Goal: Find specific page/section: Find specific page/section

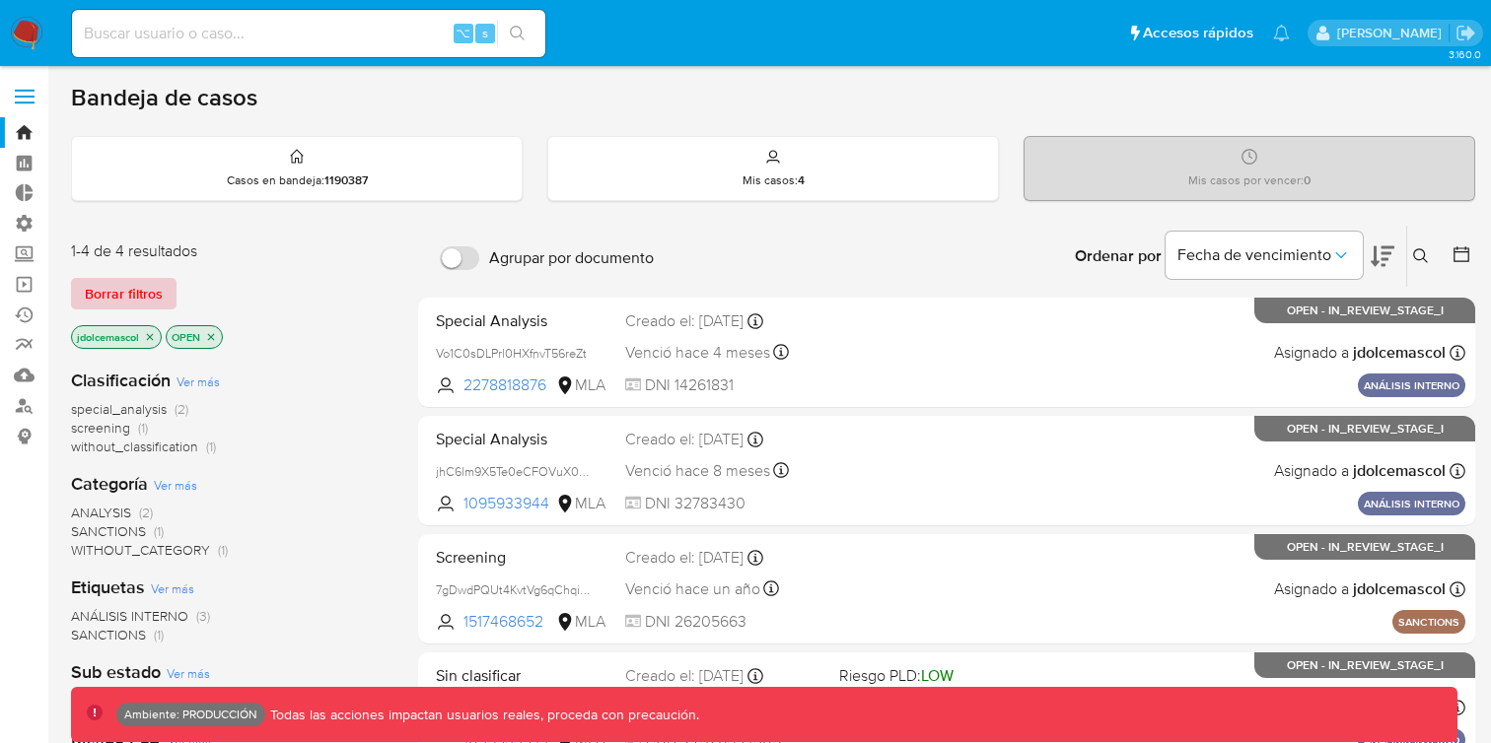
click at [152, 307] on span "Borrar filtros" at bounding box center [124, 294] width 78 height 28
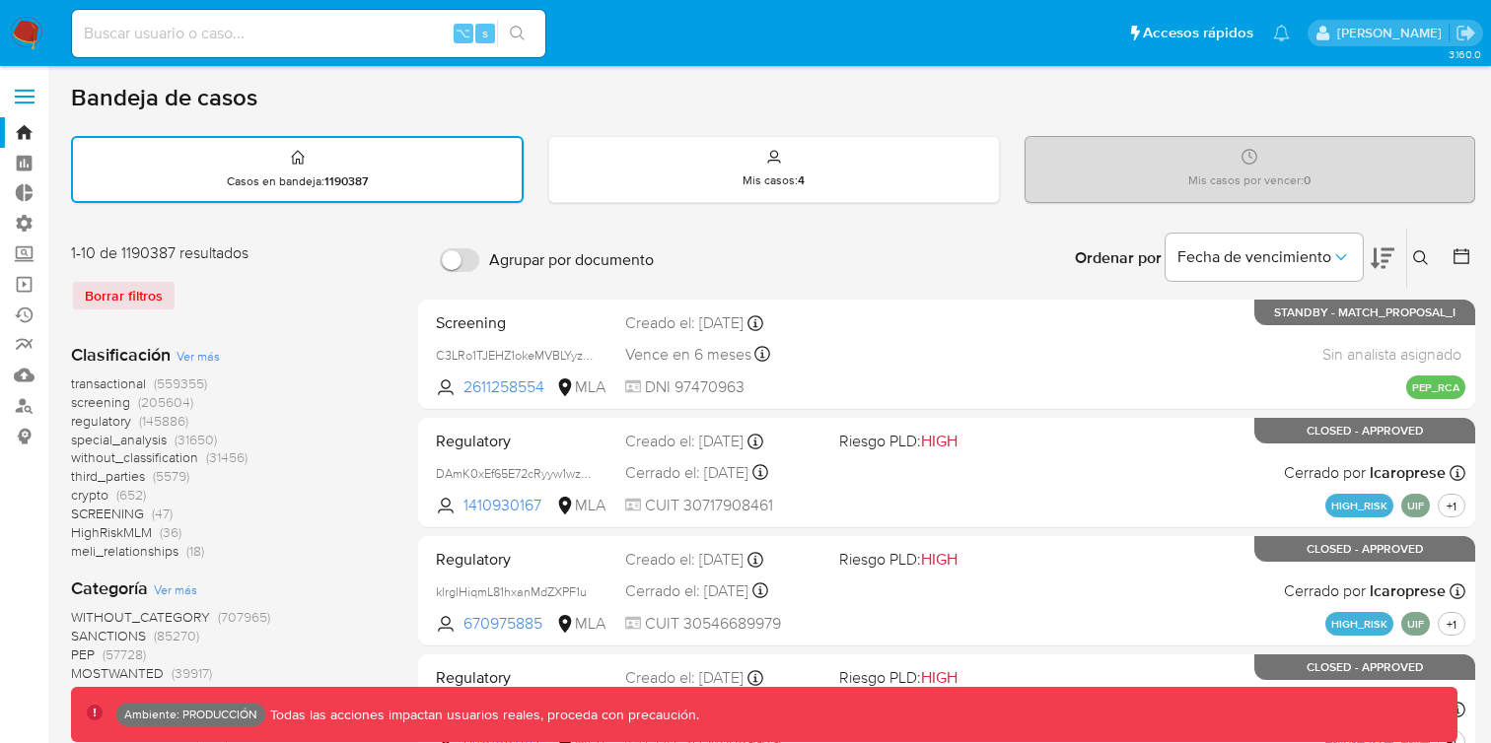
click at [18, 20] on img at bounding box center [27, 34] width 34 height 34
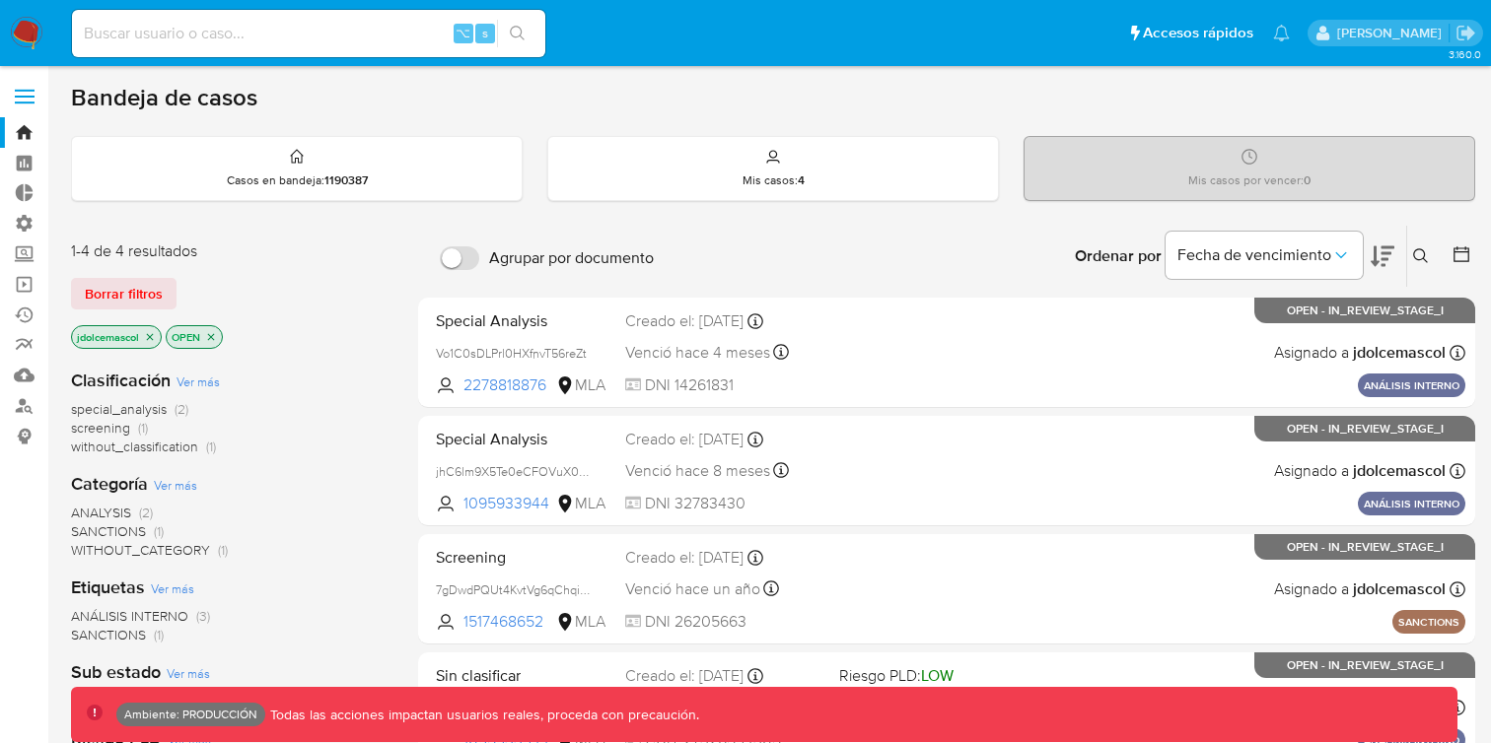
click at [32, 29] on img at bounding box center [27, 34] width 34 height 34
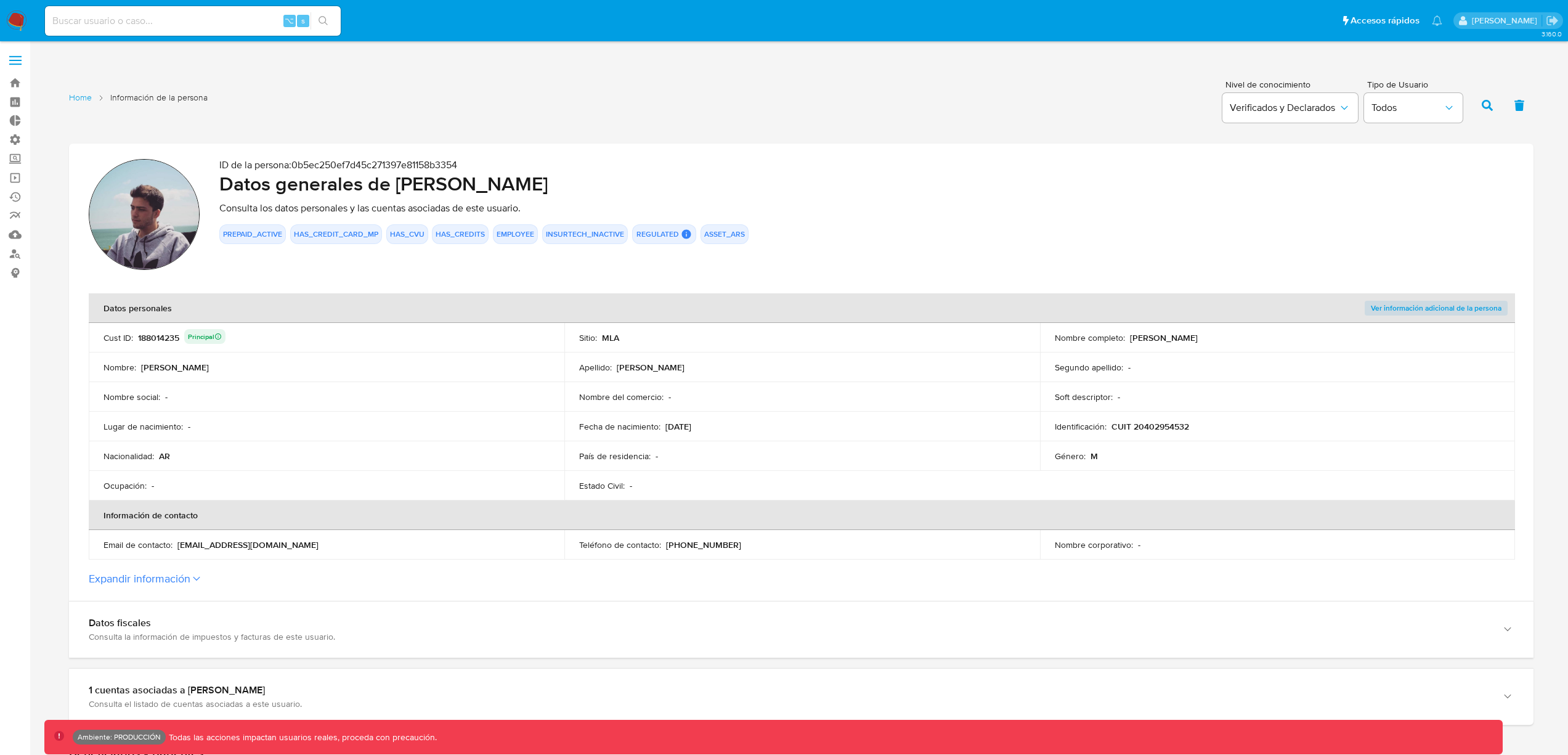
scroll to position [888, 0]
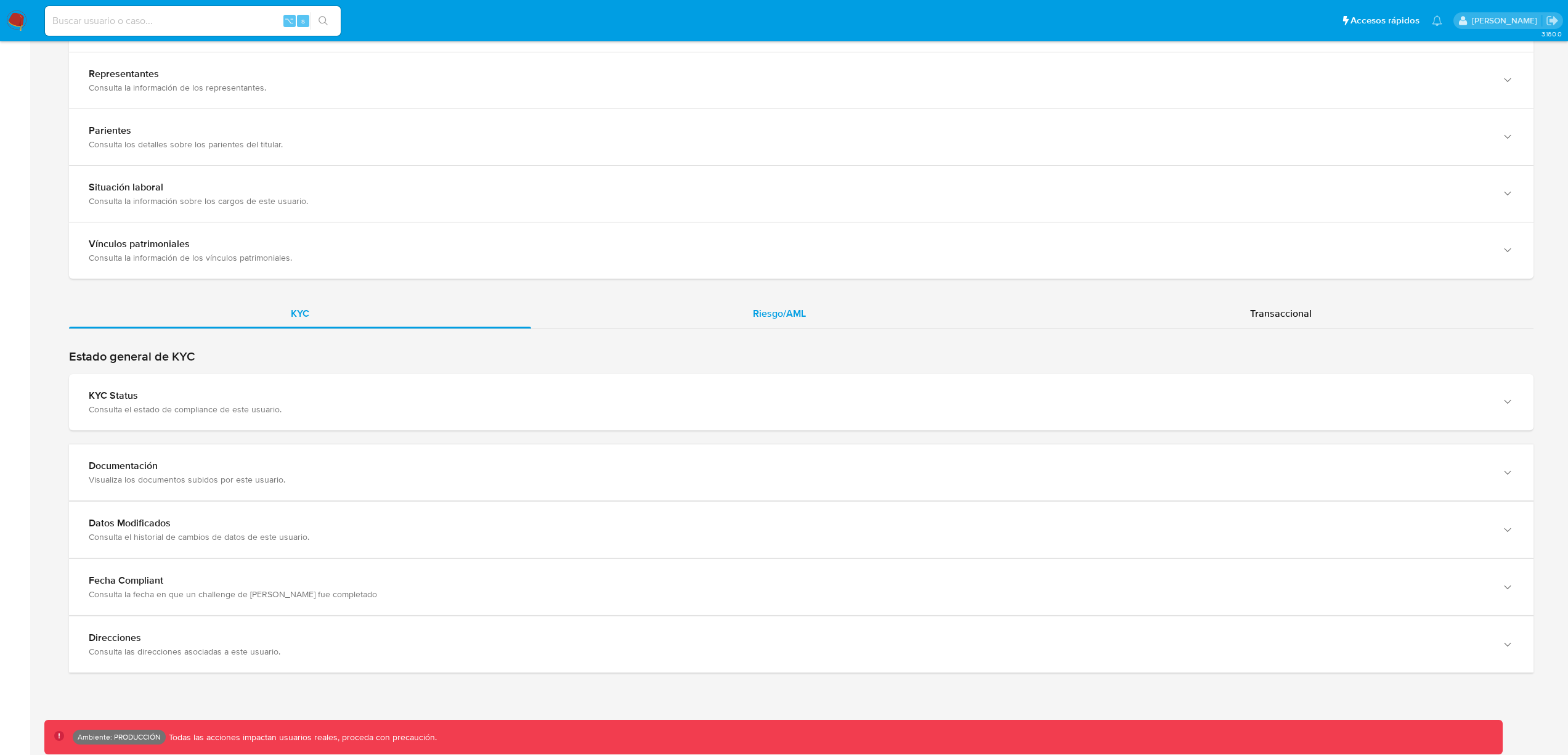
click at [779, 310] on span "Riesgo/AML" at bounding box center [779, 313] width 53 height 14
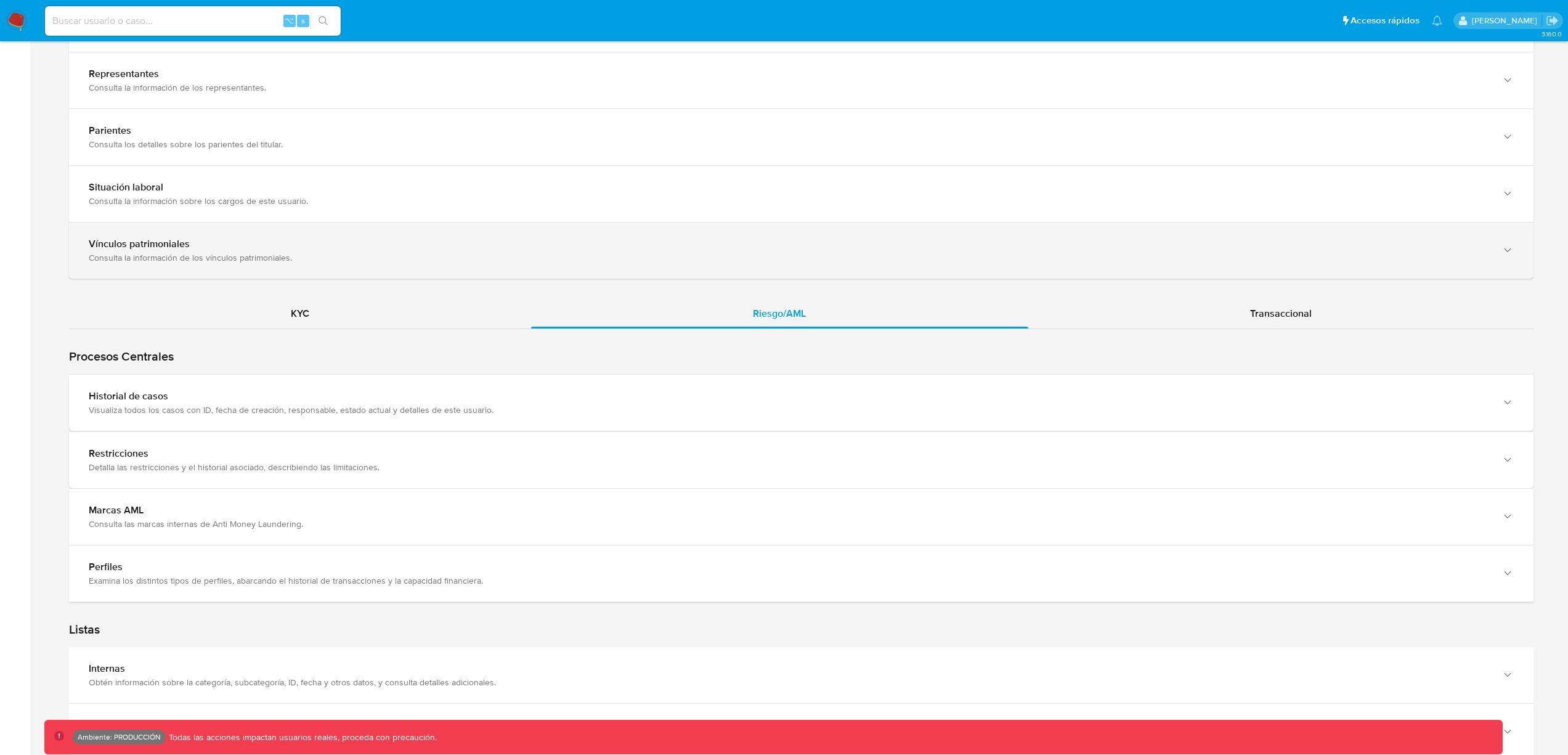
scroll to position [1308, 0]
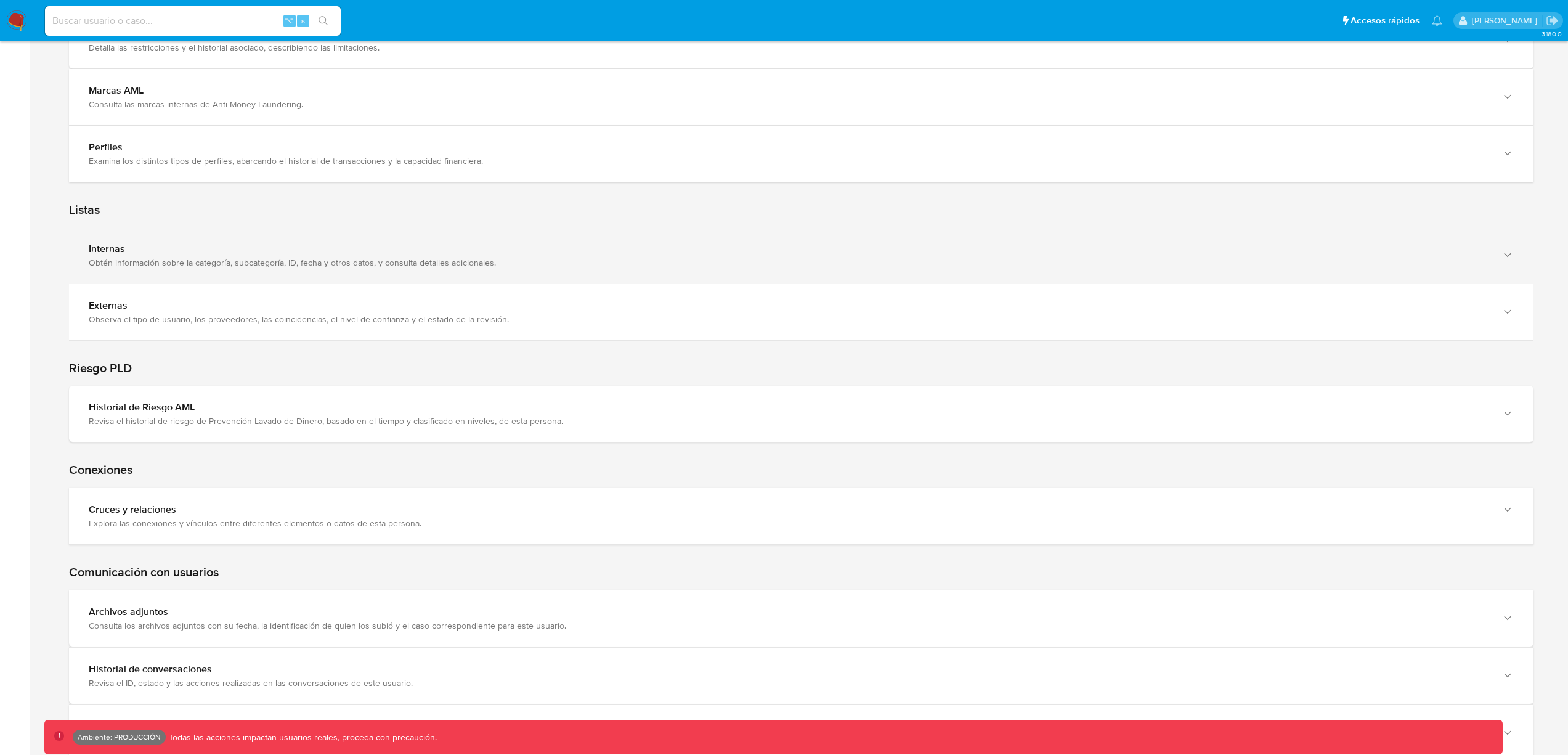
click at [392, 264] on div "Obtén información sobre la categoría, subcategoría, ID, fecha y otros datos, y …" at bounding box center [789, 262] width 1401 height 11
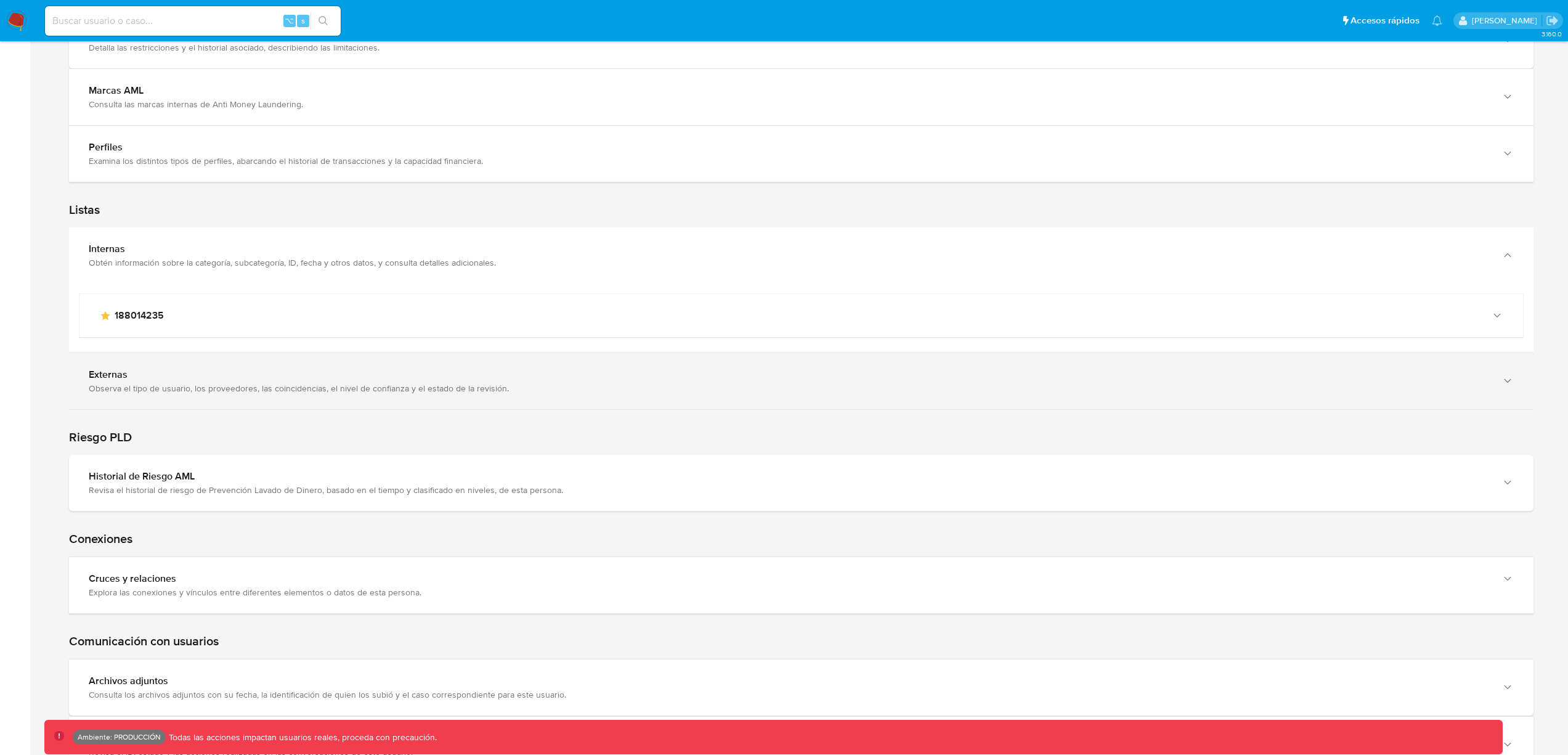
click at [409, 388] on div "Observa el tipo de usuario, los proveedores, las coincidencias, el nivel de con…" at bounding box center [789, 388] width 1401 height 11
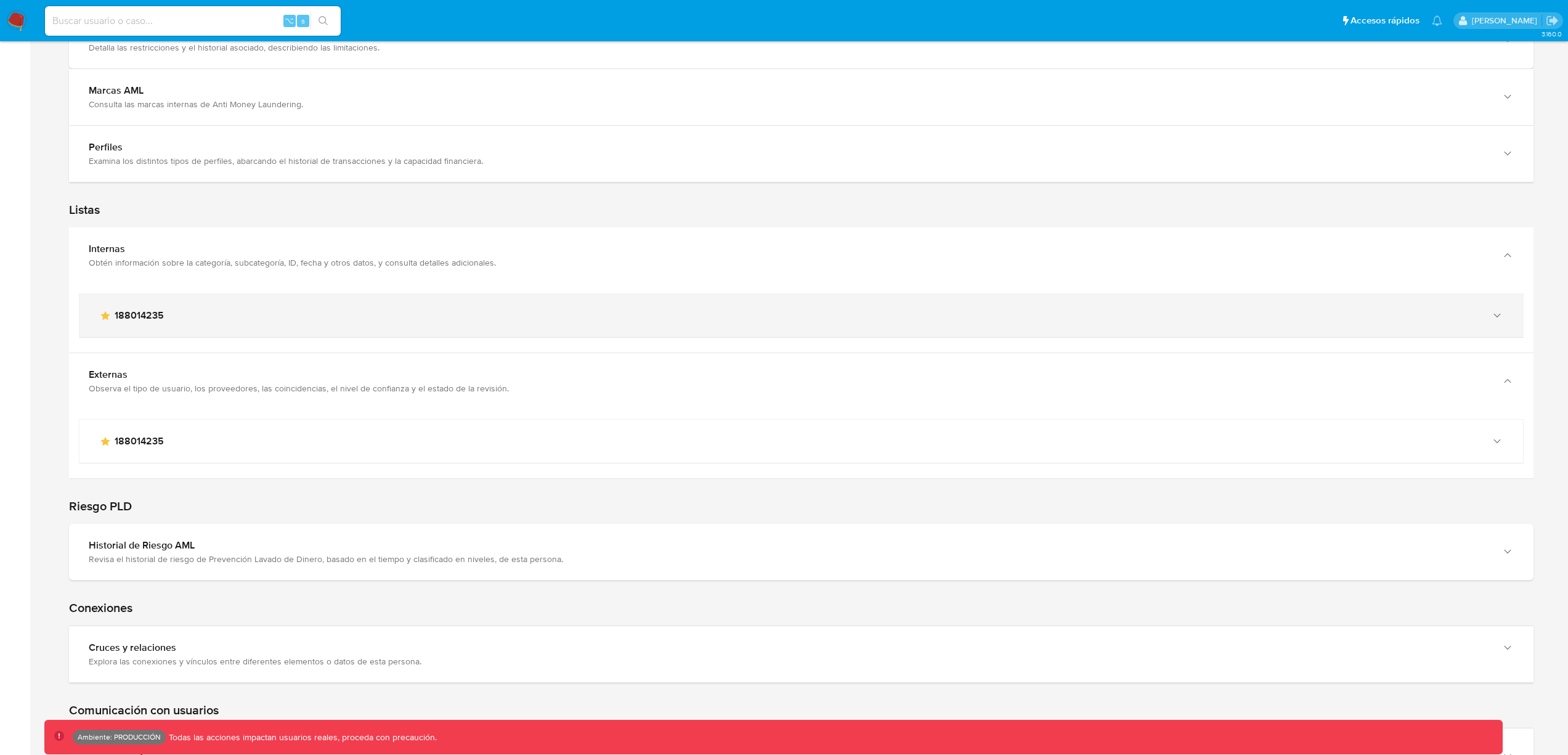
click at [382, 326] on div "main-user-icon 188014235" at bounding box center [801, 315] width 1444 height 43
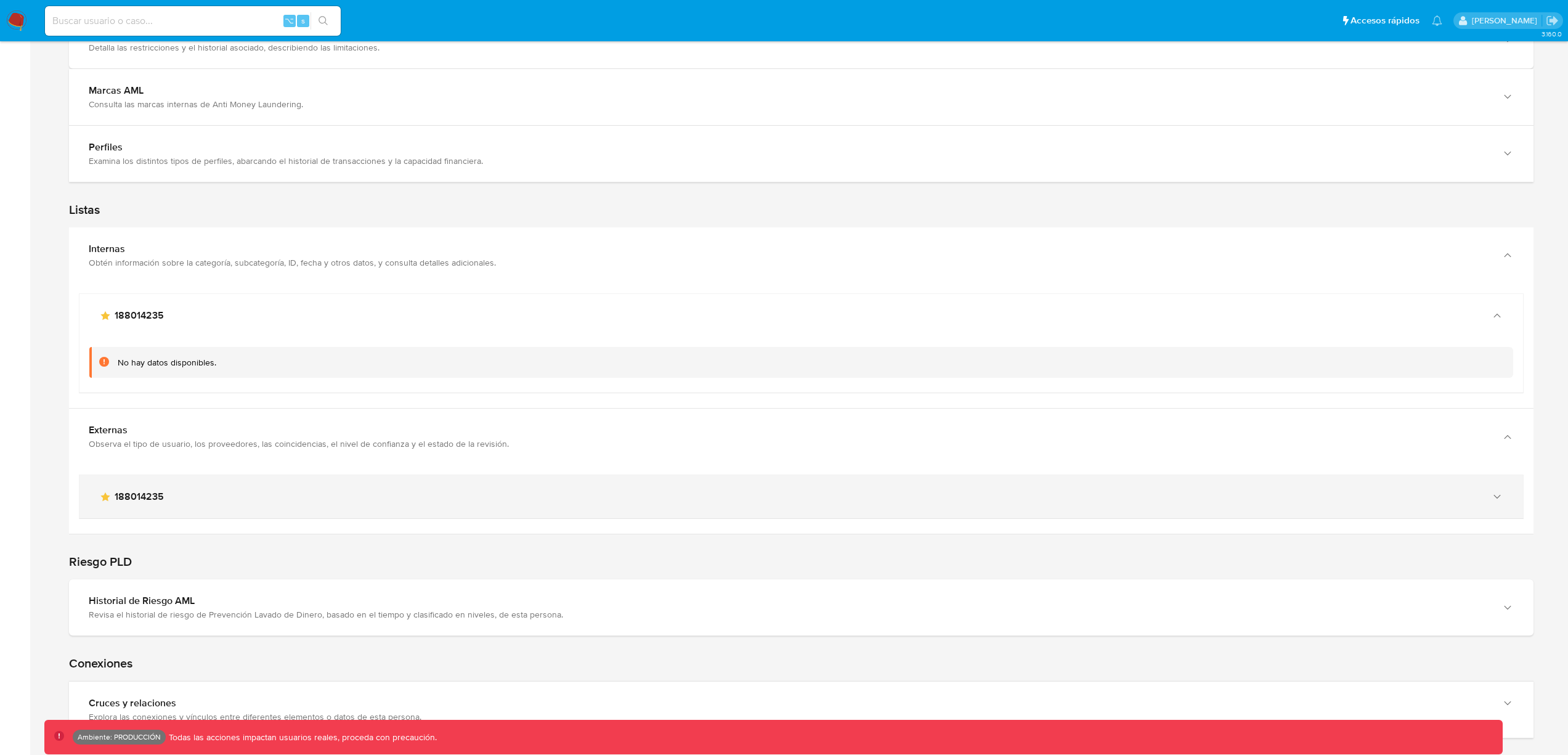
click at [375, 488] on div "main-user-icon 188014235" at bounding box center [801, 496] width 1444 height 43
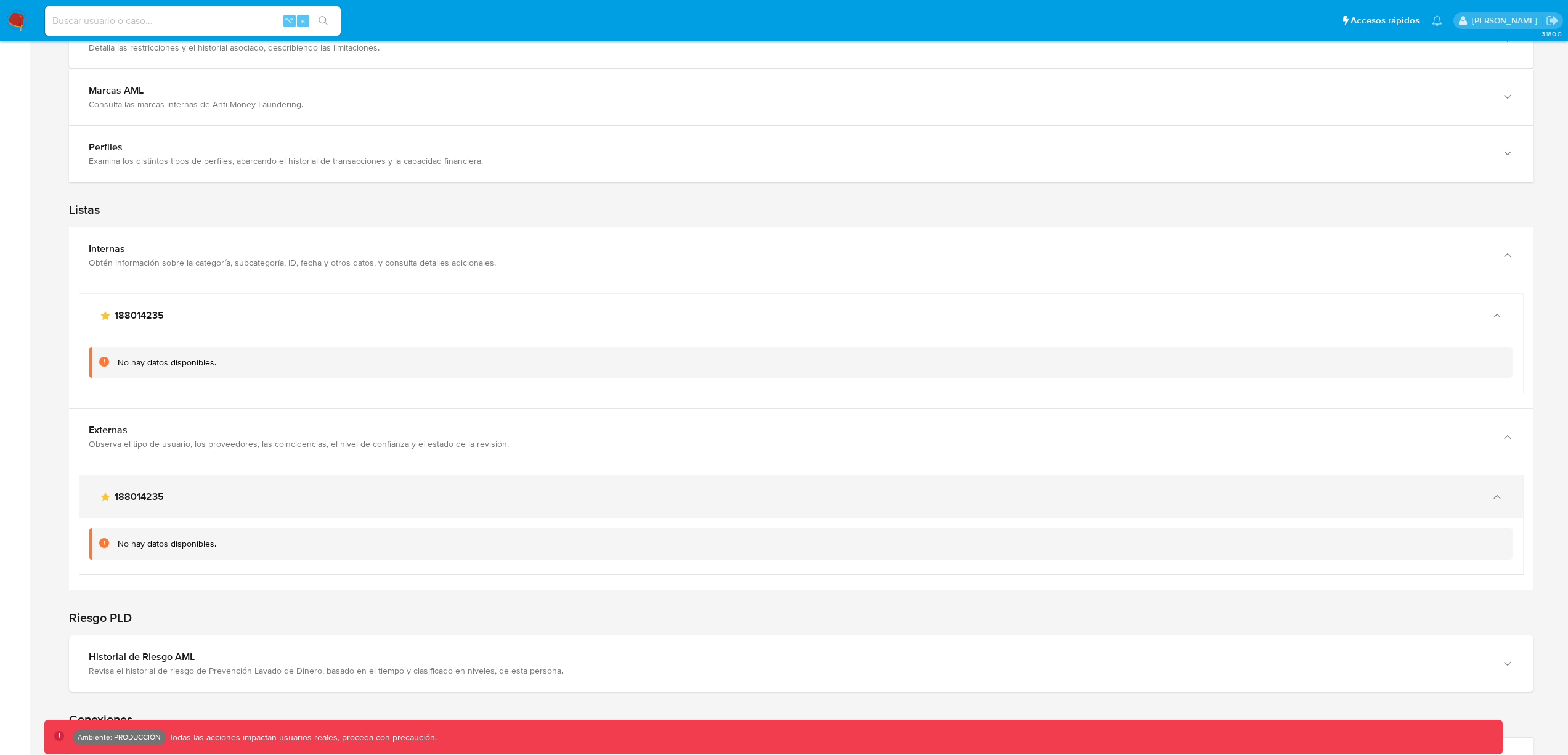
click at [365, 501] on div "main-user-icon 188014235" at bounding box center [789, 497] width 1379 height 12
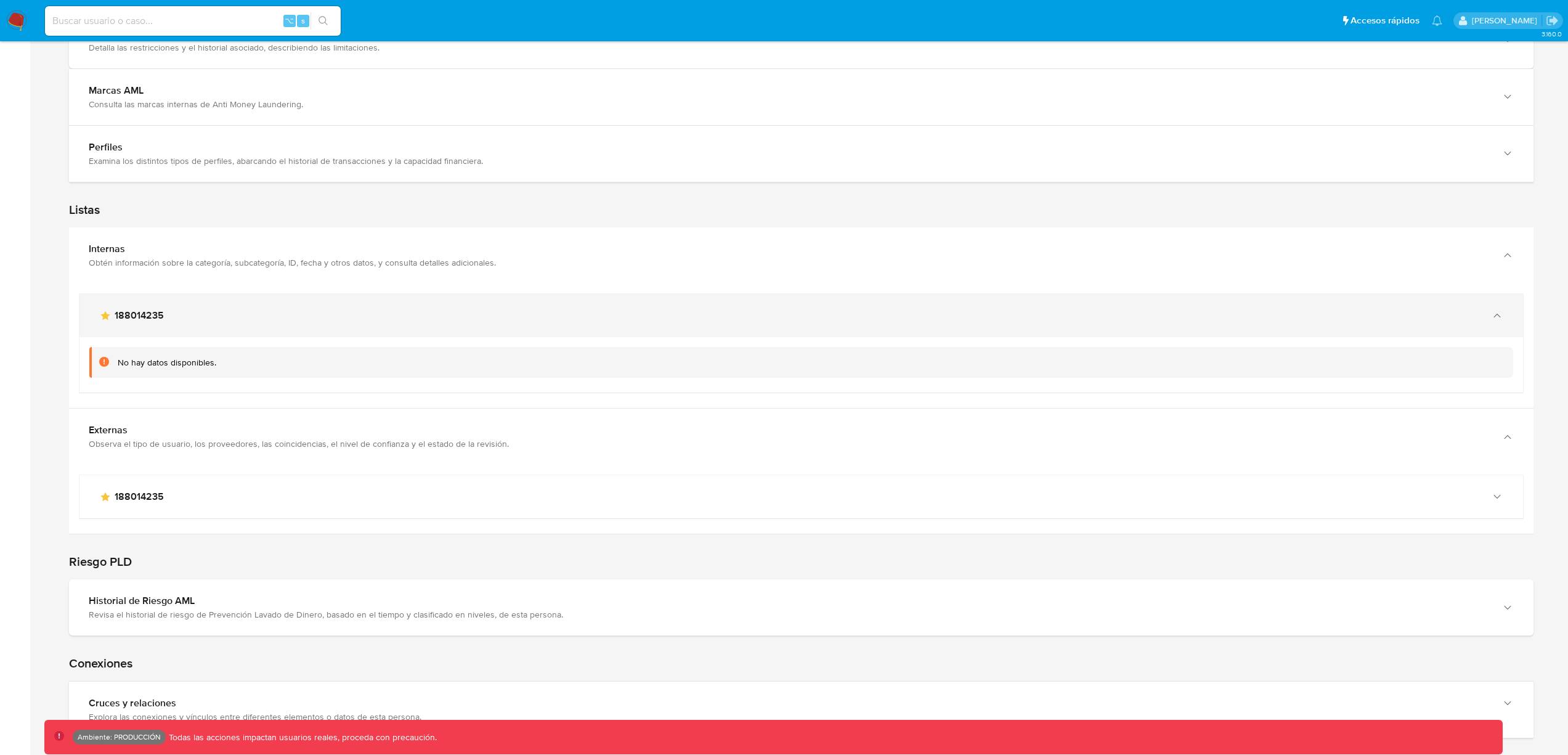
click at [323, 312] on div "main-user-icon 188014235" at bounding box center [789, 316] width 1379 height 12
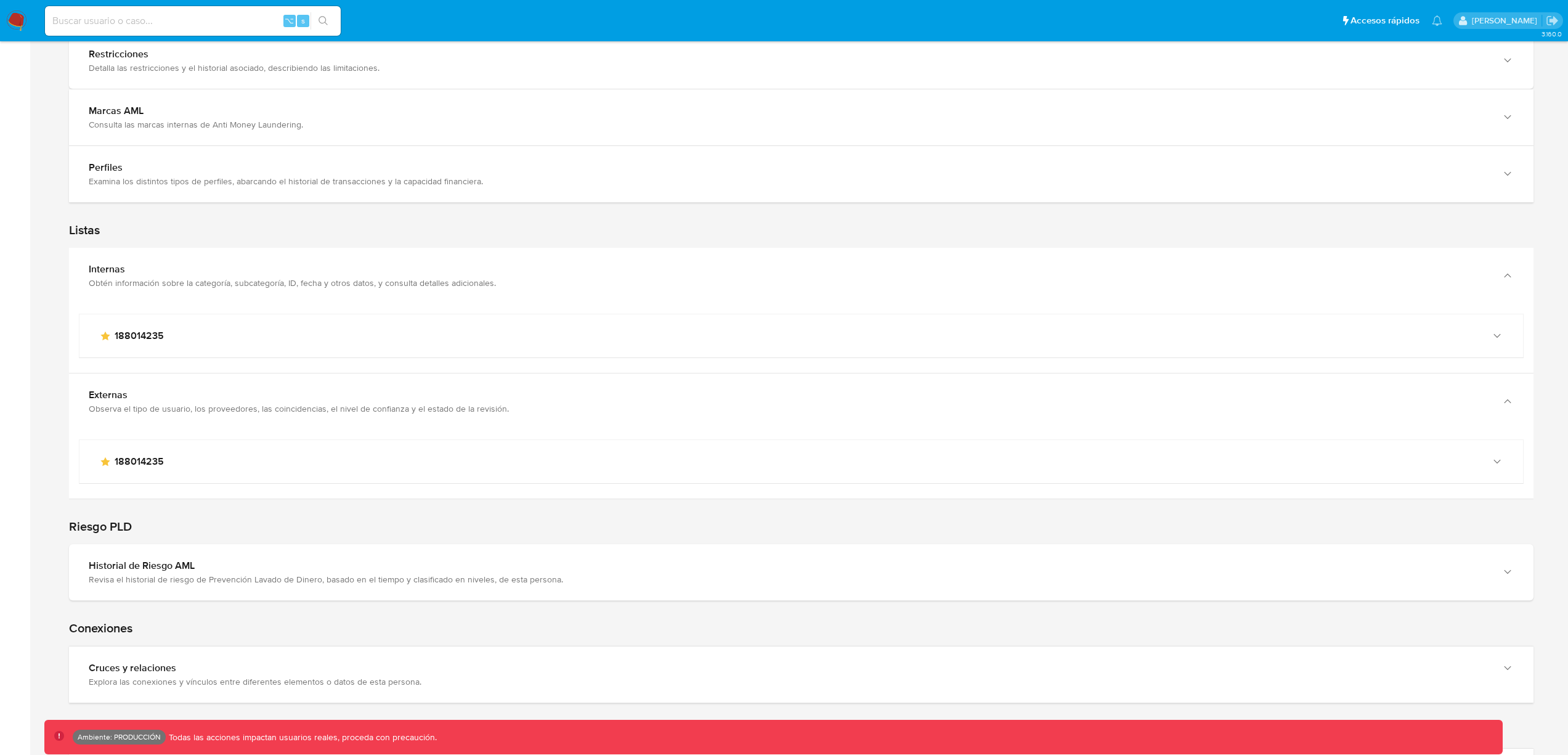
scroll to position [0, 0]
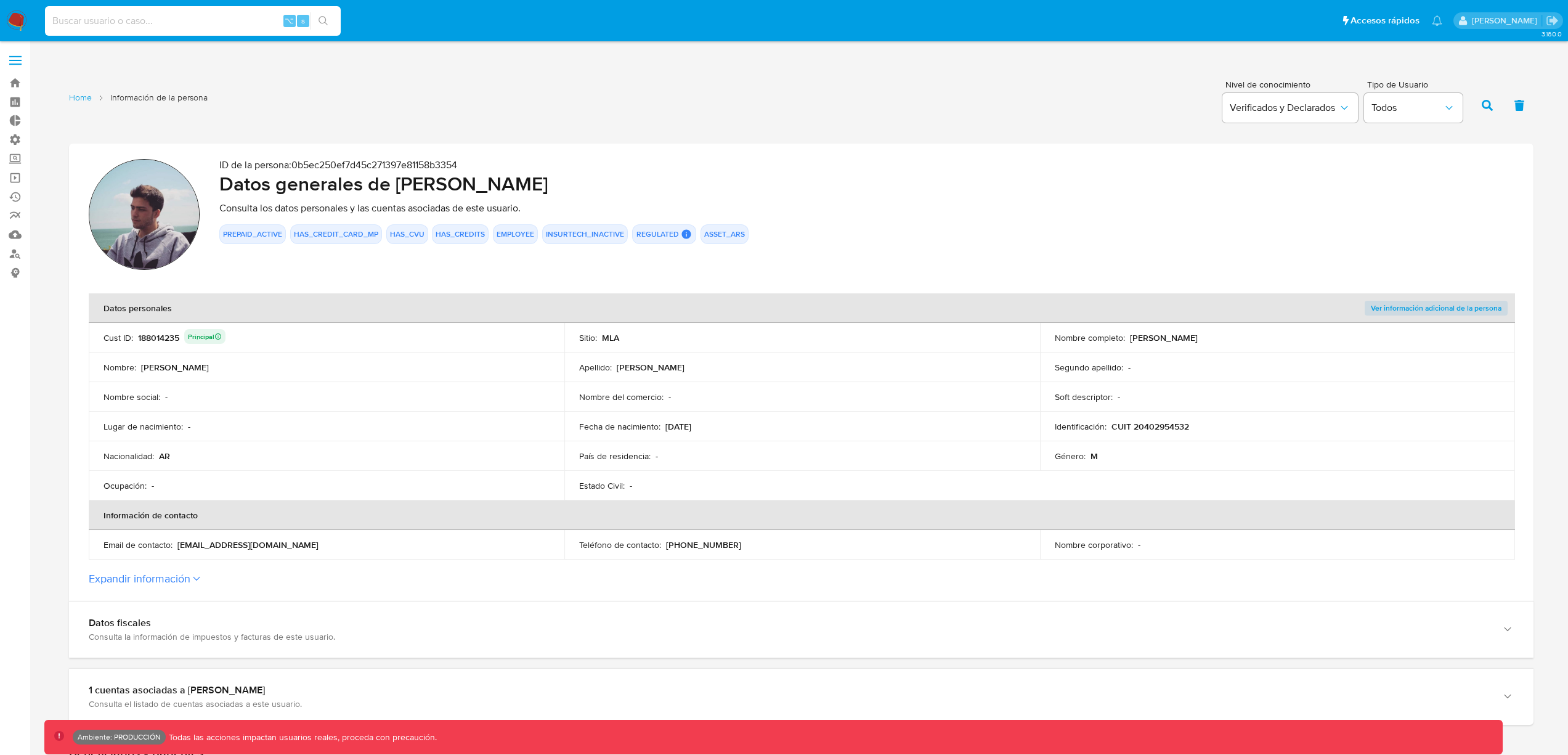
click at [182, 16] on input at bounding box center [192, 21] width 296 height 16
click at [31, 21] on nav "Pausado Ver notificaciones ⌥ s Accesos rápidos Presiona las siguientes teclas p…" at bounding box center [784, 21] width 1568 height 41
